Goal: Information Seeking & Learning: Learn about a topic

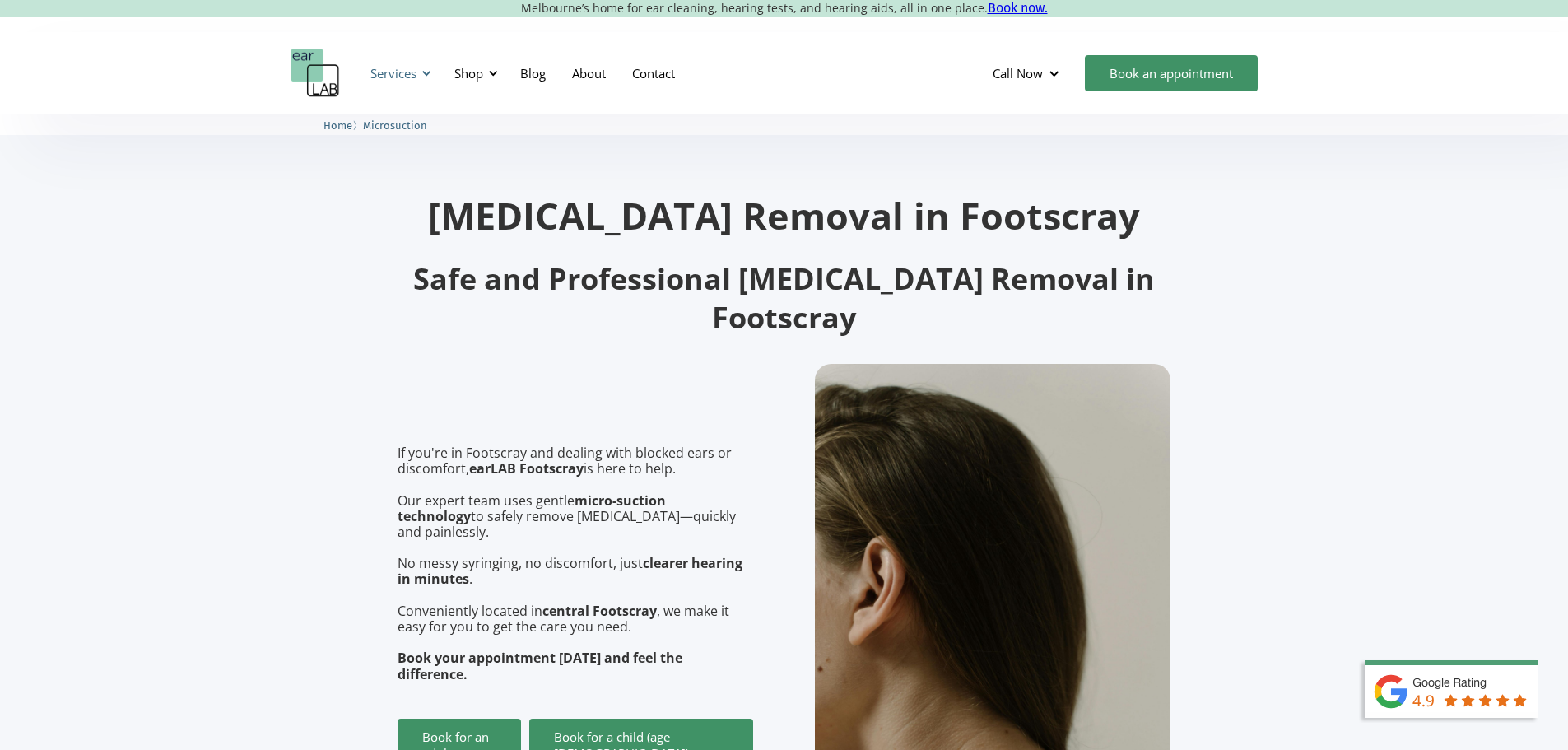
click at [384, 83] on div "Services" at bounding box center [398, 73] width 76 height 50
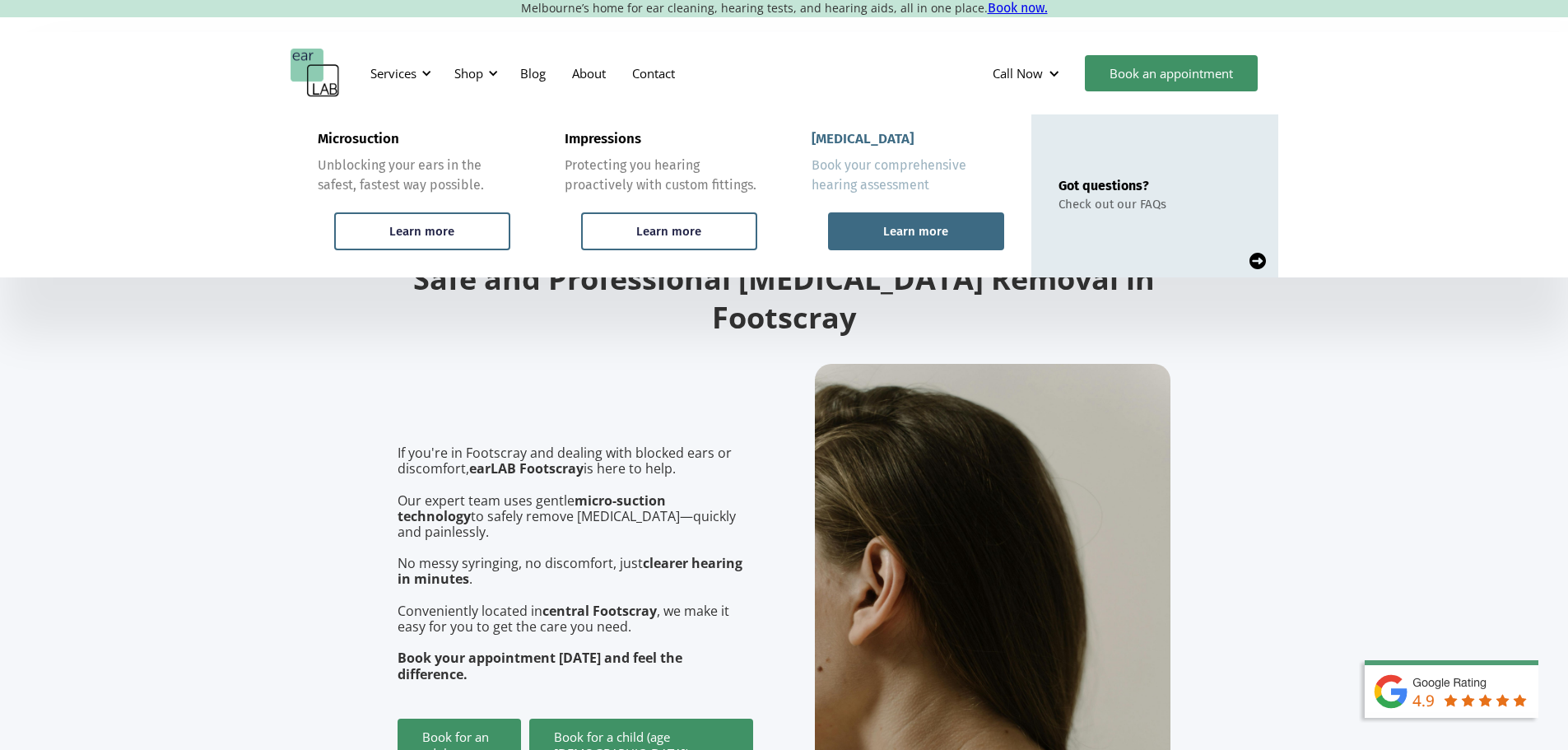
click at [915, 232] on div "Learn more" at bounding box center [915, 231] width 65 height 15
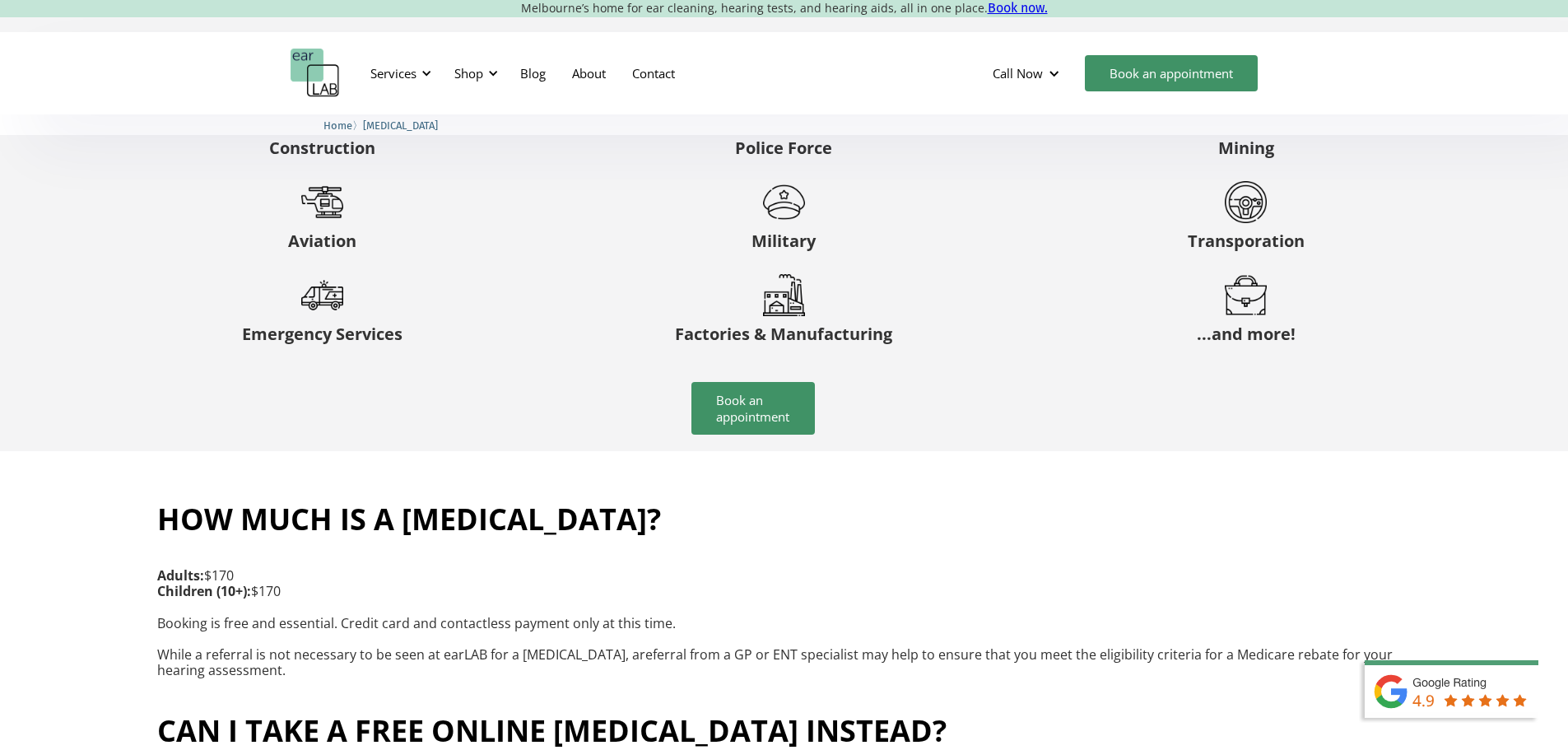
scroll to position [2929, 0]
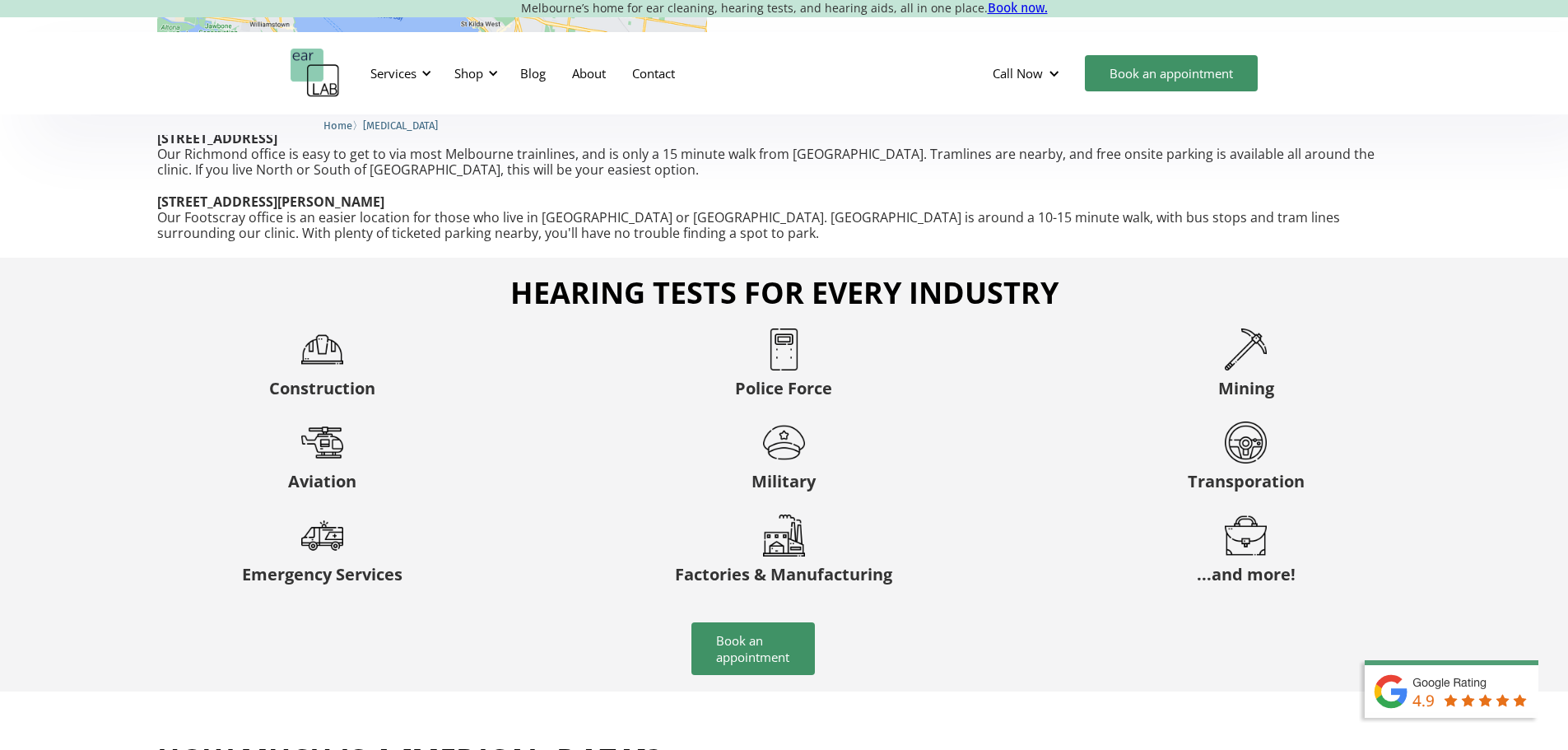
drag, startPoint x: 888, startPoint y: 444, endPoint x: 1103, endPoint y: 490, distance: 219.9
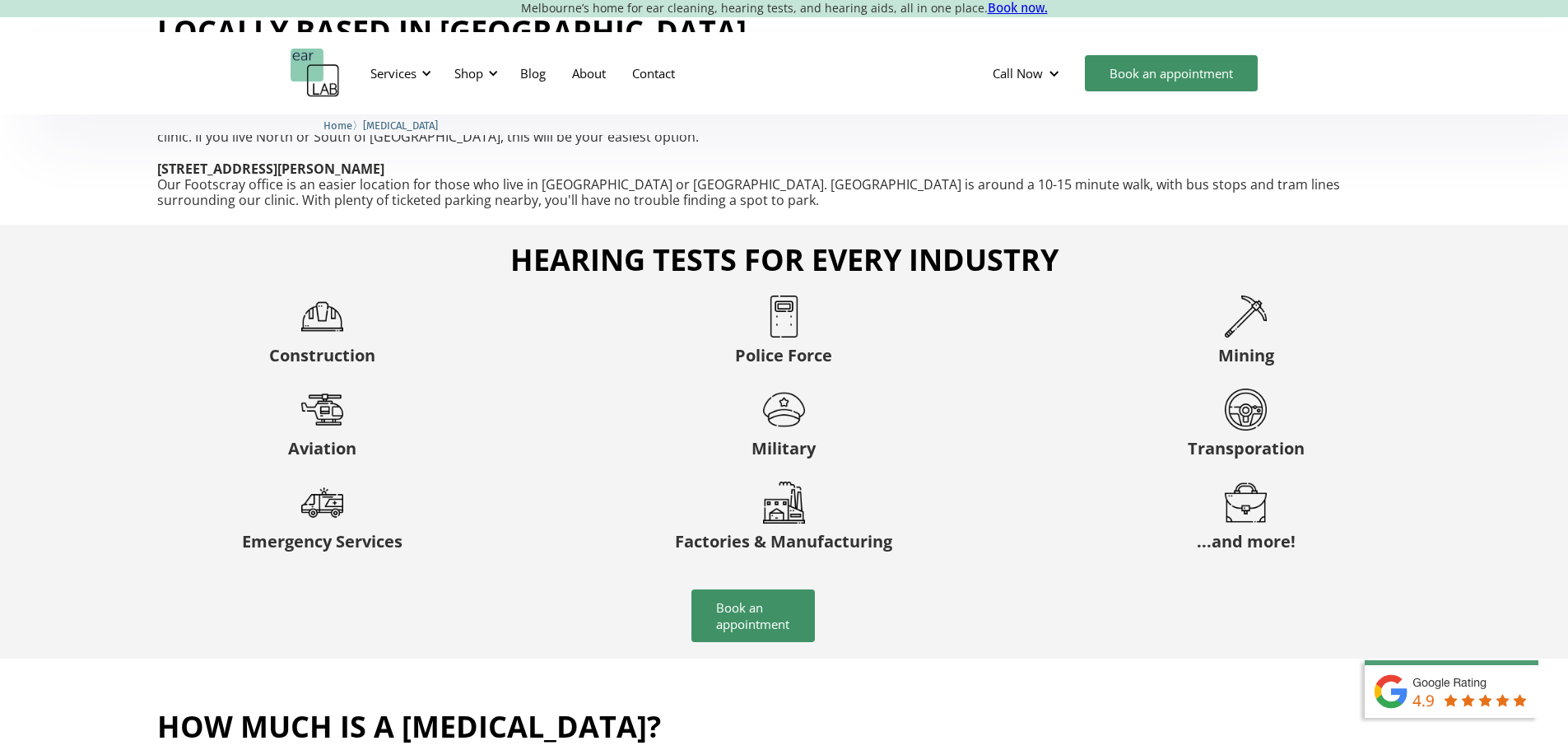
scroll to position [2834, 0]
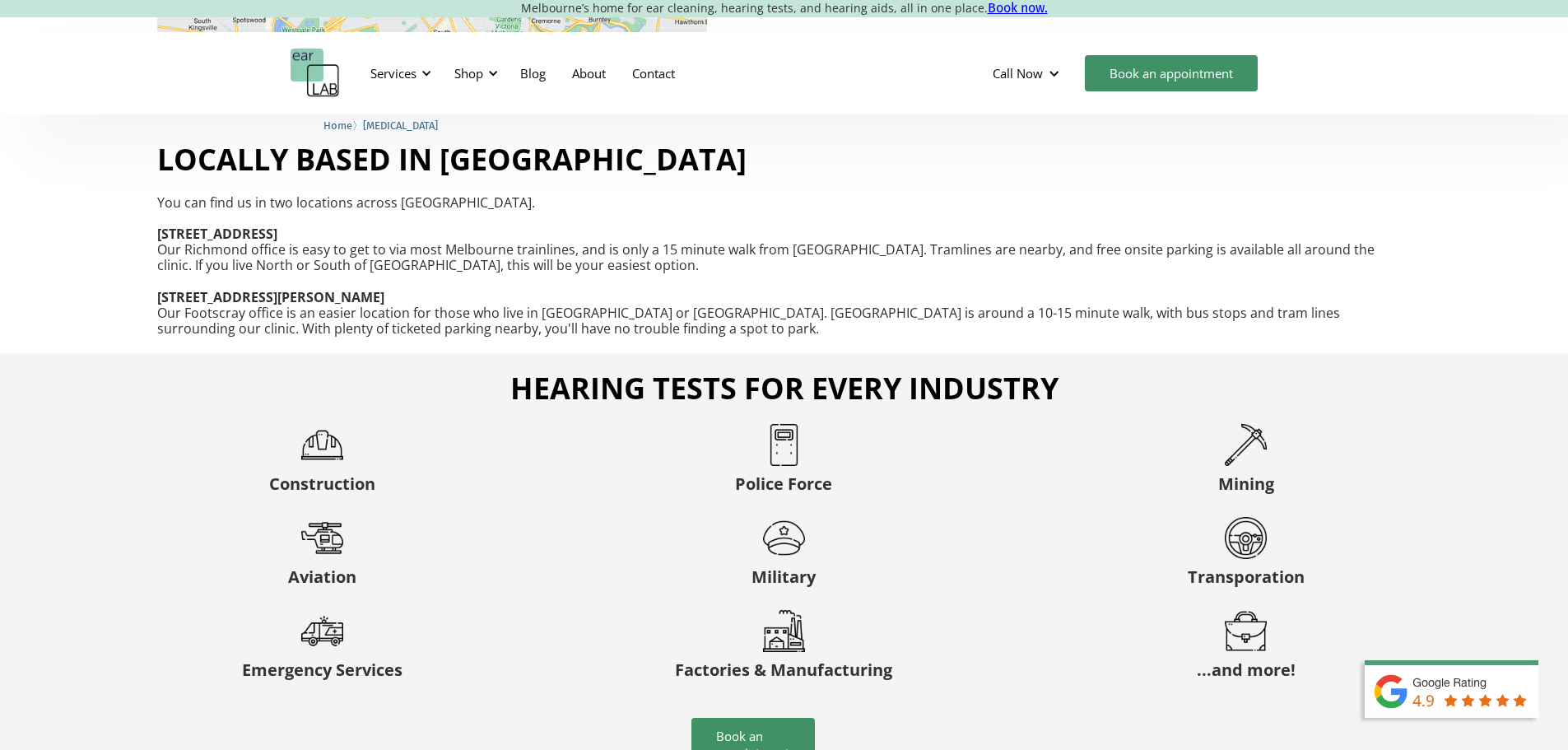
drag, startPoint x: 867, startPoint y: 441, endPoint x: 931, endPoint y: 441, distance: 64.0
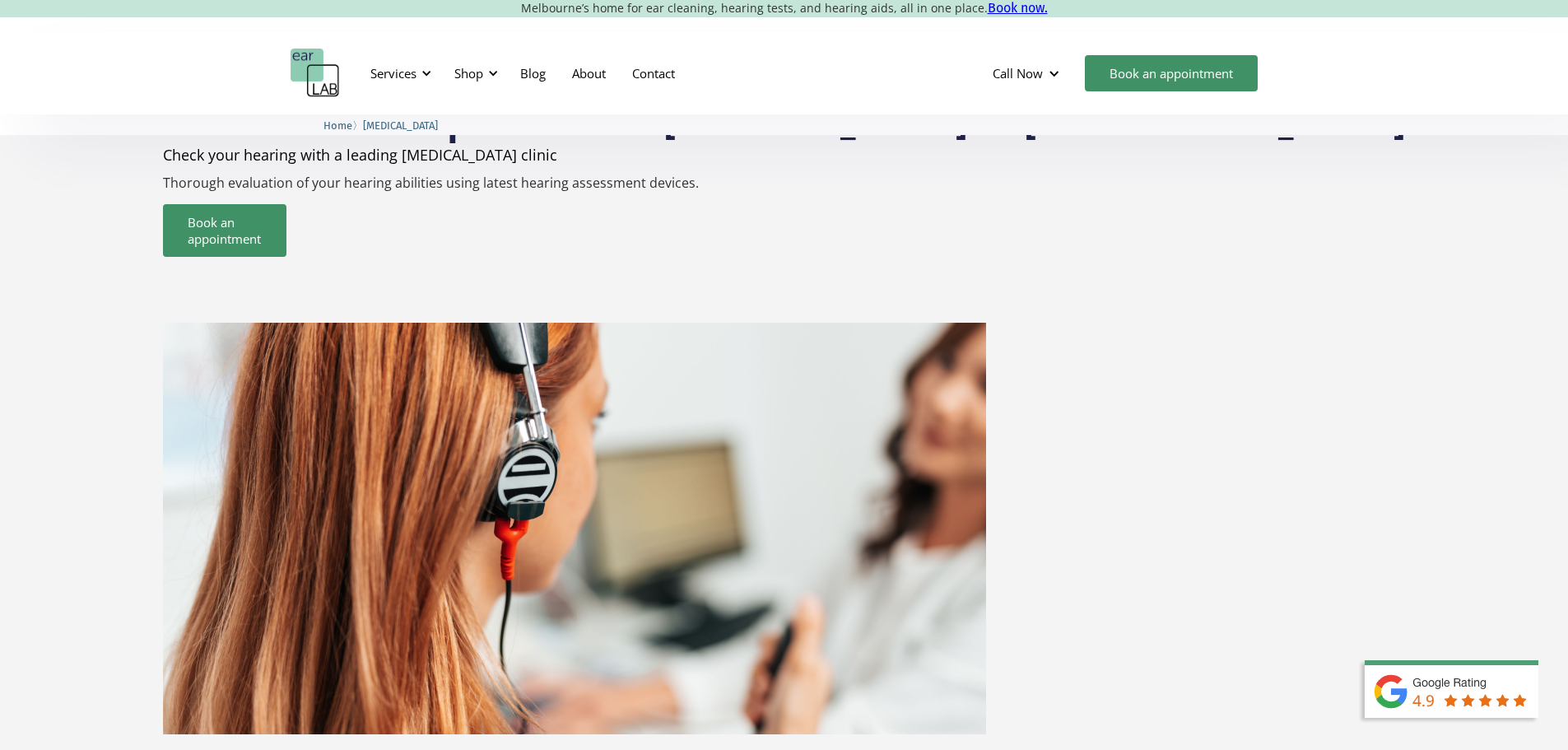
scroll to position [0, 0]
